Goal: Obtain resource: Download file/media

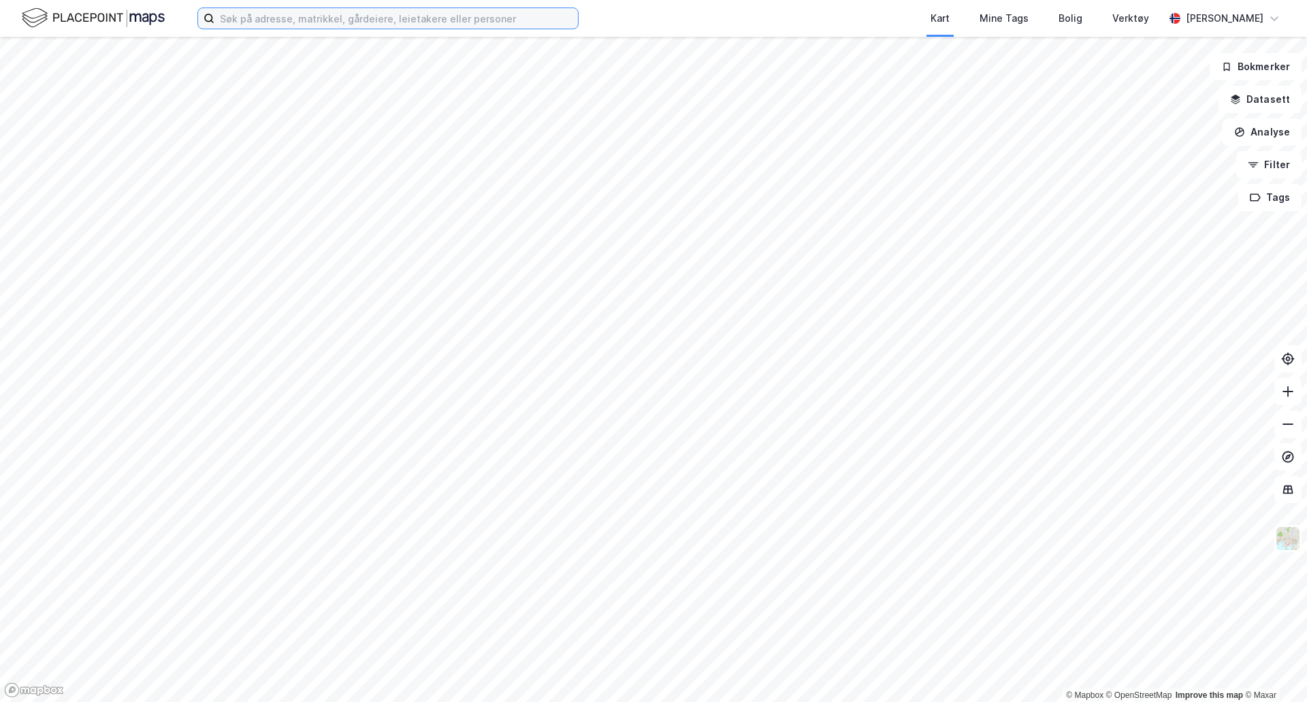
click at [261, 19] on input at bounding box center [396, 18] width 364 height 20
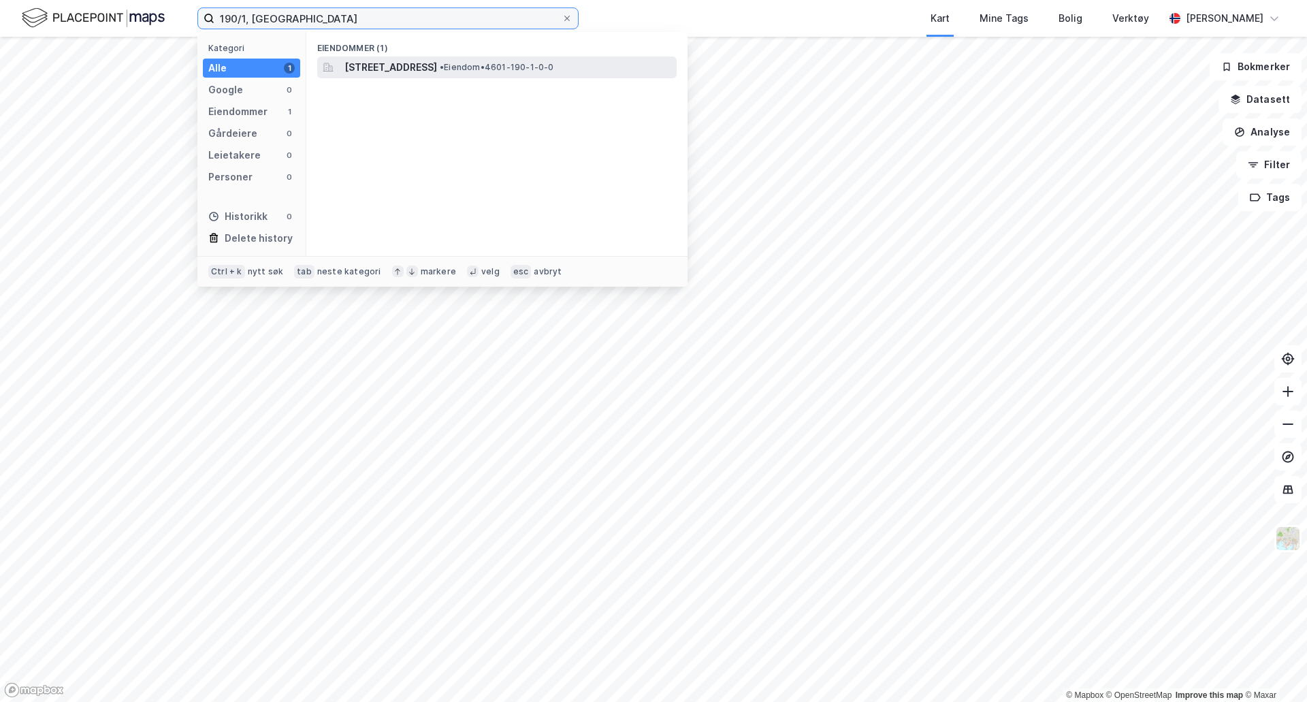
type input "190/1, [GEOGRAPHIC_DATA]"
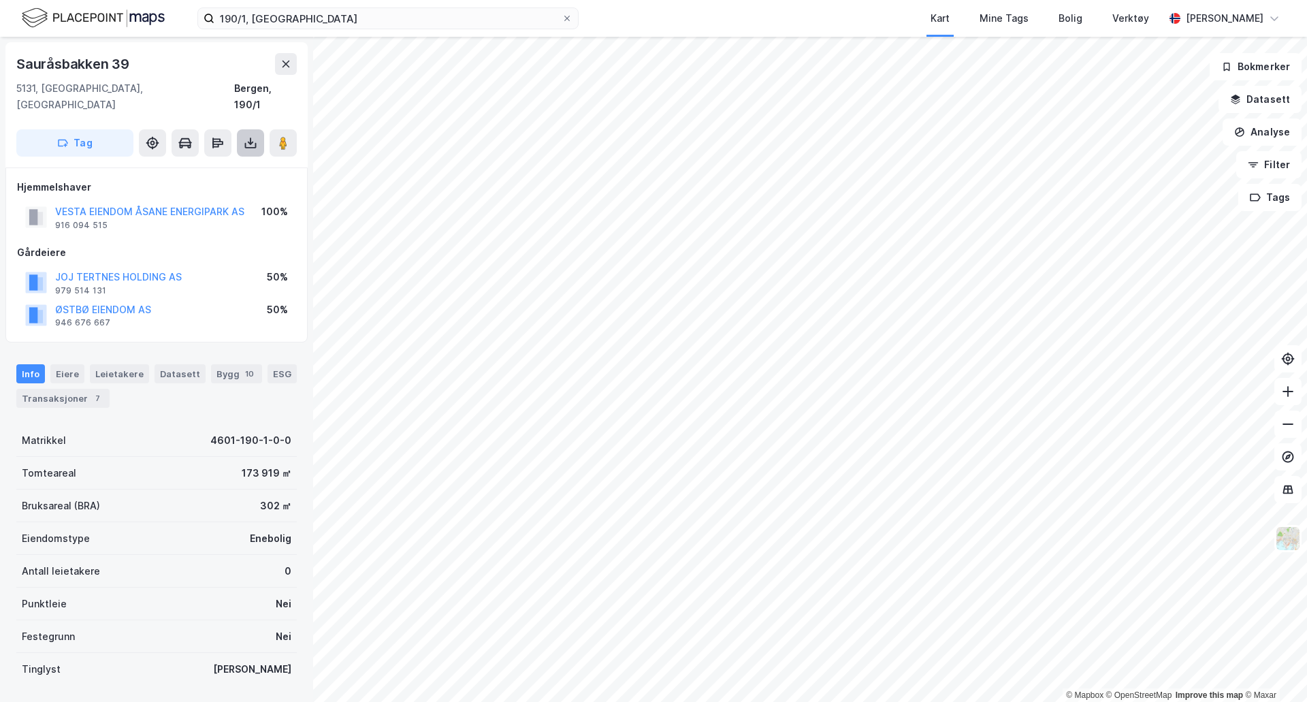
click at [255, 129] on button at bounding box center [250, 142] width 27 height 27
click at [214, 165] on div "Last ned grunnbok" at bounding box center [183, 170] width 79 height 11
